Goal: Task Accomplishment & Management: Complete application form

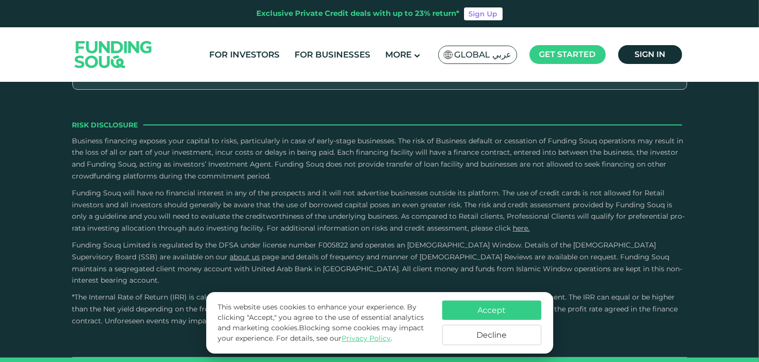
scroll to position [1401, 0]
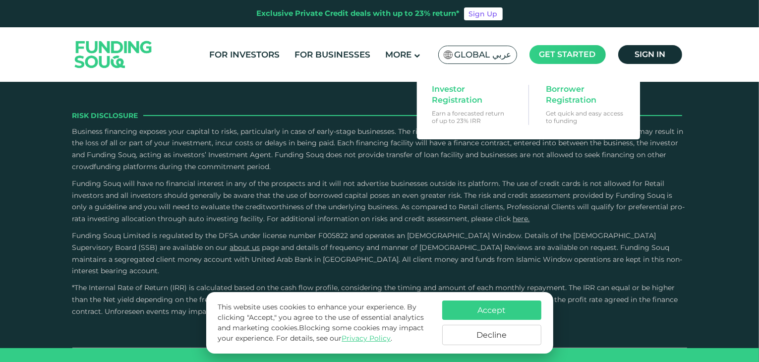
drag, startPoint x: 576, startPoint y: 48, endPoint x: 571, endPoint y: 47, distance: 5.1
click at [537, 47] on main "Get started" at bounding box center [568, 54] width 76 height 19
click at [475, 93] on span "Investor Registration" at bounding box center [470, 95] width 76 height 22
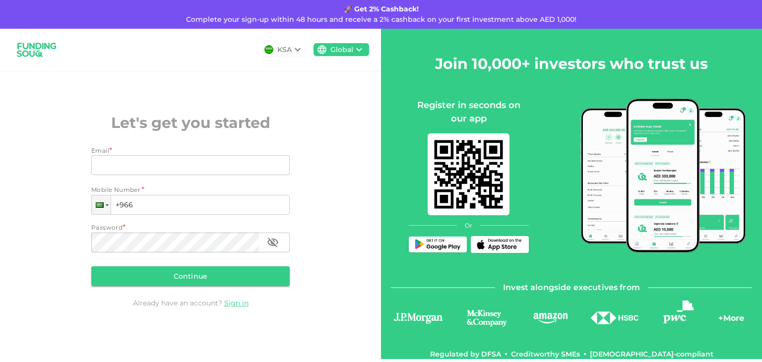
click at [305, 51] on div "KSA" at bounding box center [283, 49] width 47 height 13
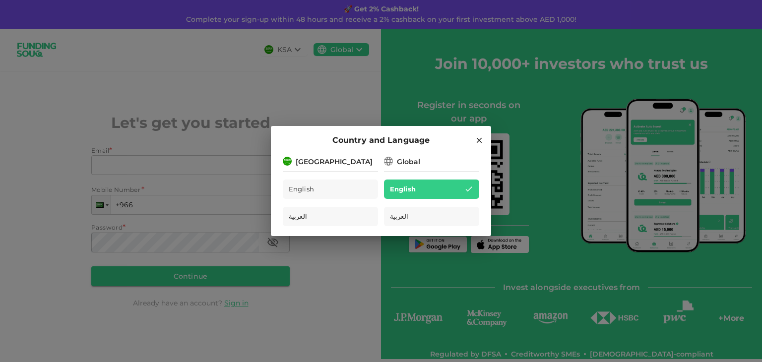
click at [355, 159] on div "[GEOGRAPHIC_DATA]" at bounding box center [330, 161] width 95 height 12
click at [411, 168] on hr at bounding box center [431, 169] width 95 height 4
click at [366, 164] on div "[GEOGRAPHIC_DATA]" at bounding box center [330, 161] width 95 height 12
click at [476, 144] on icon at bounding box center [479, 140] width 9 height 9
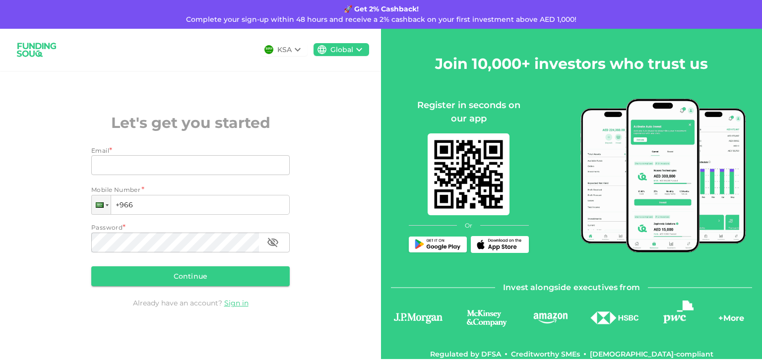
click at [360, 45] on icon at bounding box center [359, 50] width 12 height 12
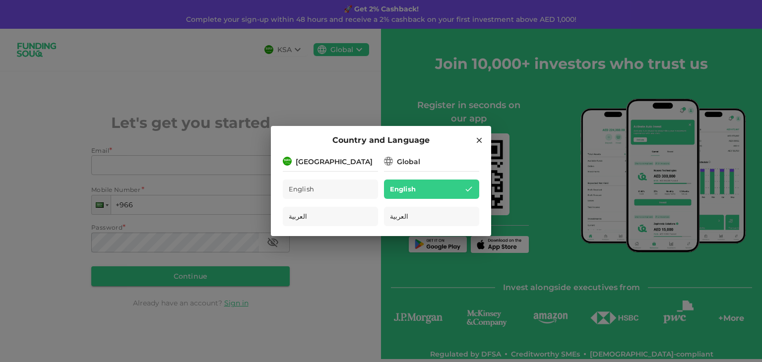
click at [345, 165] on div "[GEOGRAPHIC_DATA]" at bounding box center [330, 161] width 95 height 12
click at [313, 182] on div "English" at bounding box center [330, 189] width 95 height 19
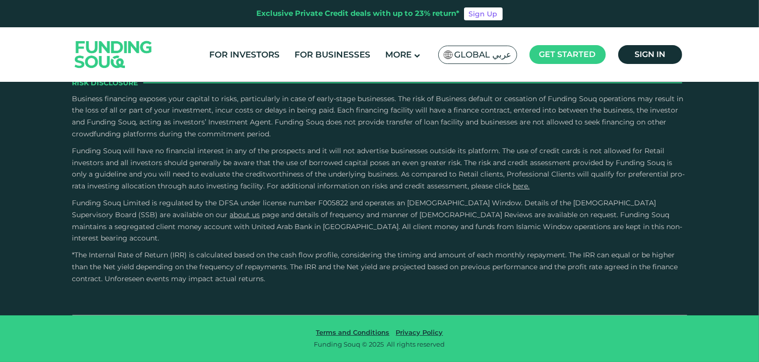
type tc-range-slider "4"
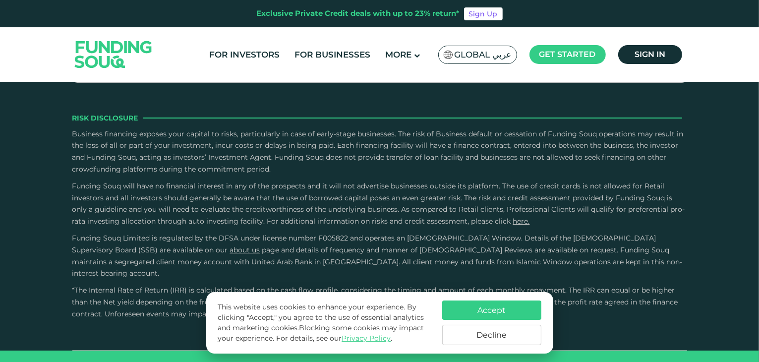
scroll to position [1401, 0]
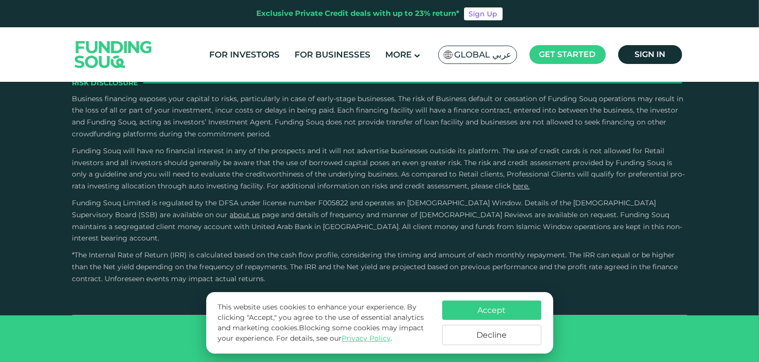
scroll to position [1971, 0]
drag, startPoint x: 226, startPoint y: 142, endPoint x: 237, endPoint y: 137, distance: 11.3
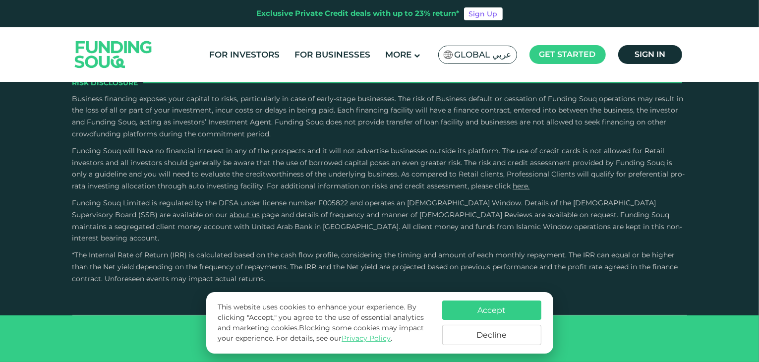
drag, startPoint x: 255, startPoint y: 136, endPoint x: 284, endPoint y: 145, distance: 29.8
type tc-range-slider "1000000"
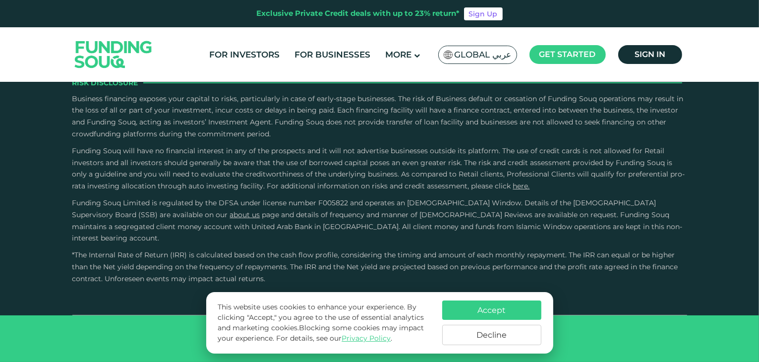
radio input "true"
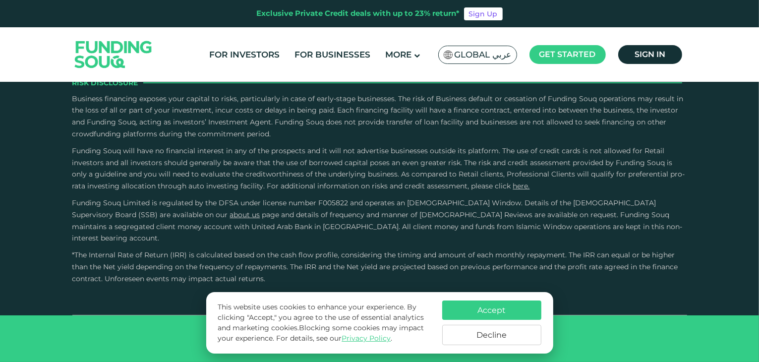
scroll to position [1938, 0]
type tc-range-slider "10000"
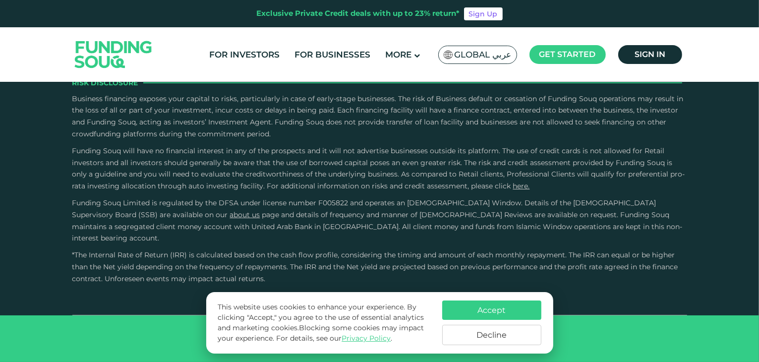
type tc-range-slider "10000"
type tc-range-slider "20000"
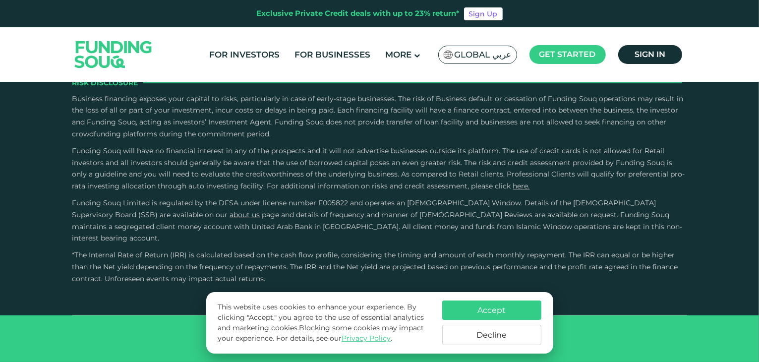
radio input "true"
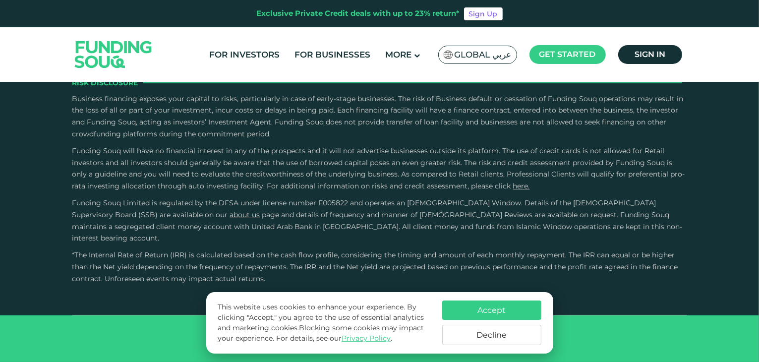
radio input "true"
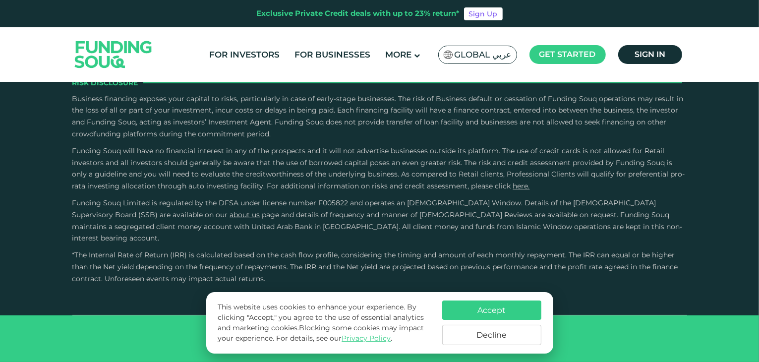
radio input "true"
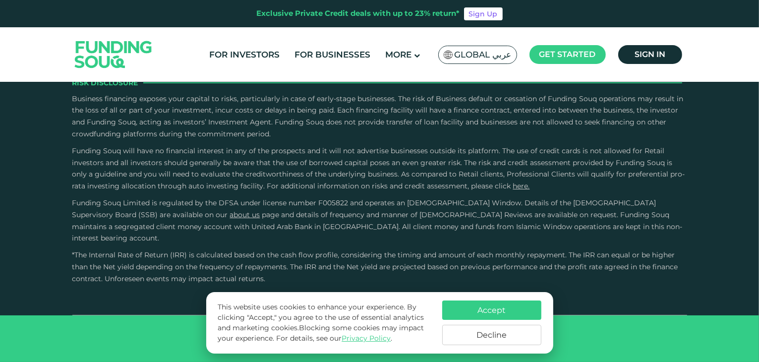
radio input "true"
click at [274, 58] on link "For Investors" at bounding box center [244, 55] width 75 height 16
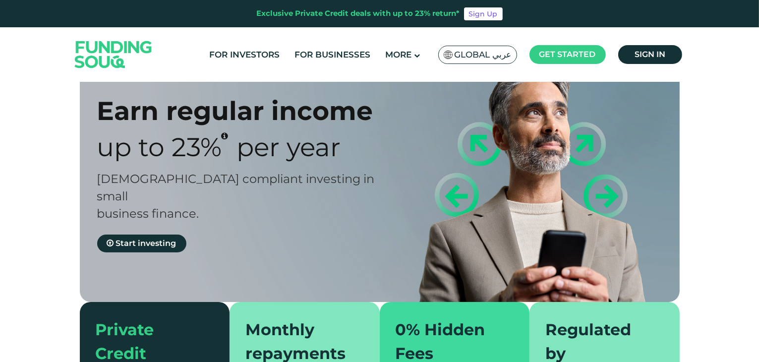
type tc-range-slider "4"
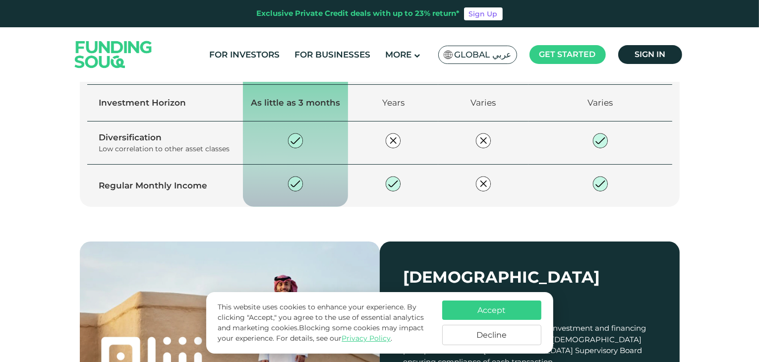
scroll to position [809, 0]
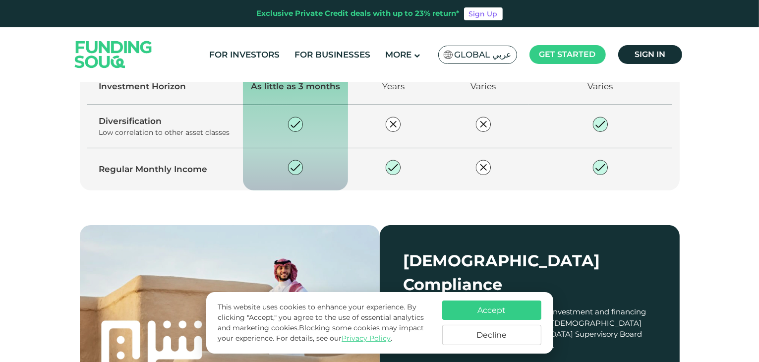
click at [505, 60] on span "Global عربي" at bounding box center [483, 54] width 57 height 11
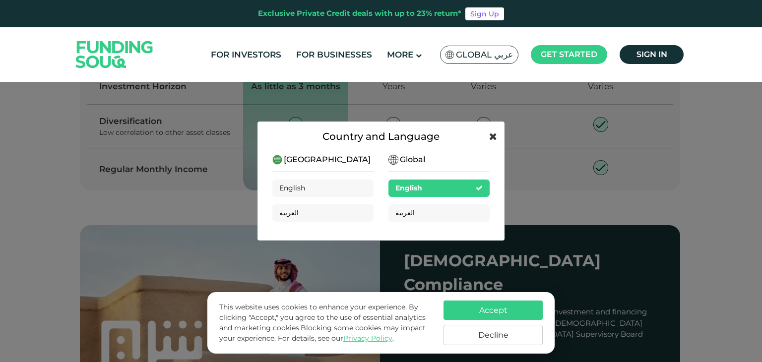
click at [492, 132] on icon at bounding box center [493, 136] width 8 height 10
